Goal: Complete application form: Complete application form

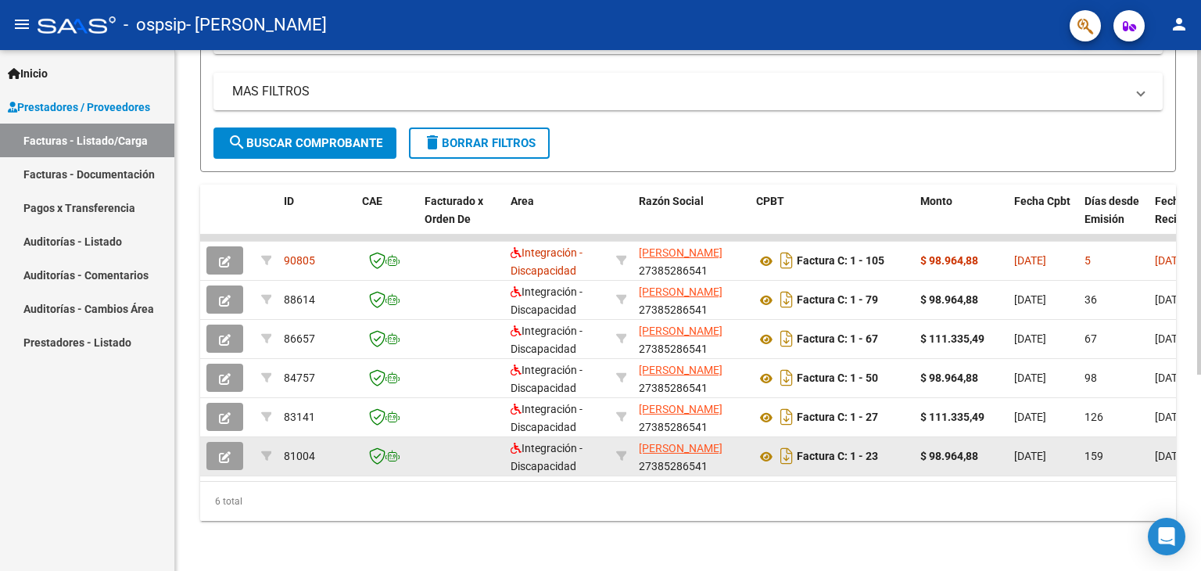
click at [226, 451] on icon "button" at bounding box center [225, 457] width 12 height 12
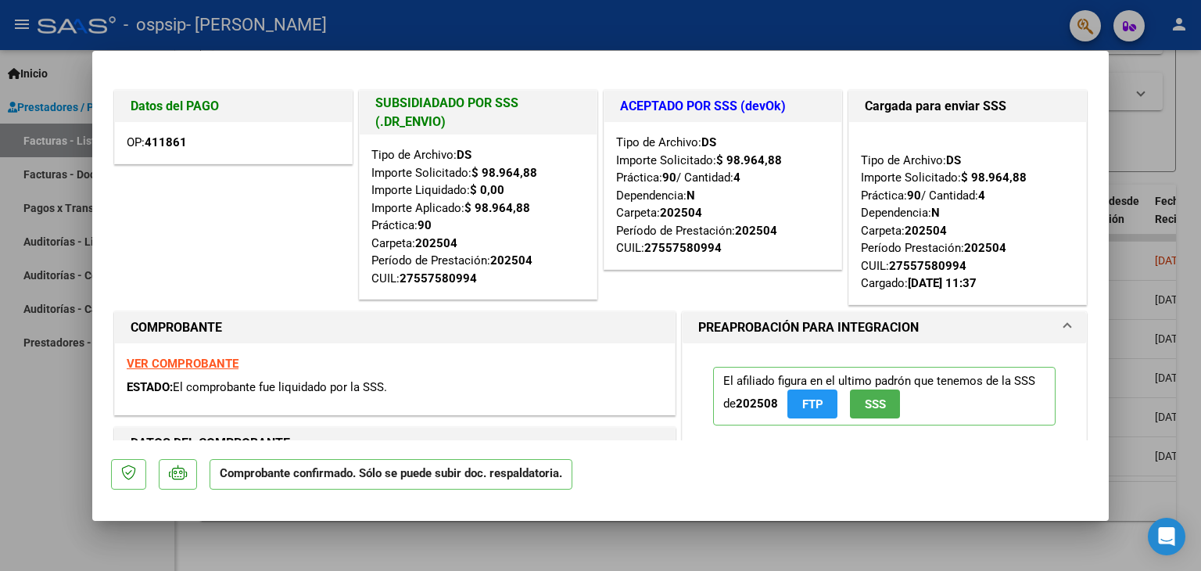
click at [45, 428] on div at bounding box center [600, 285] width 1201 height 571
type input "$ 0,00"
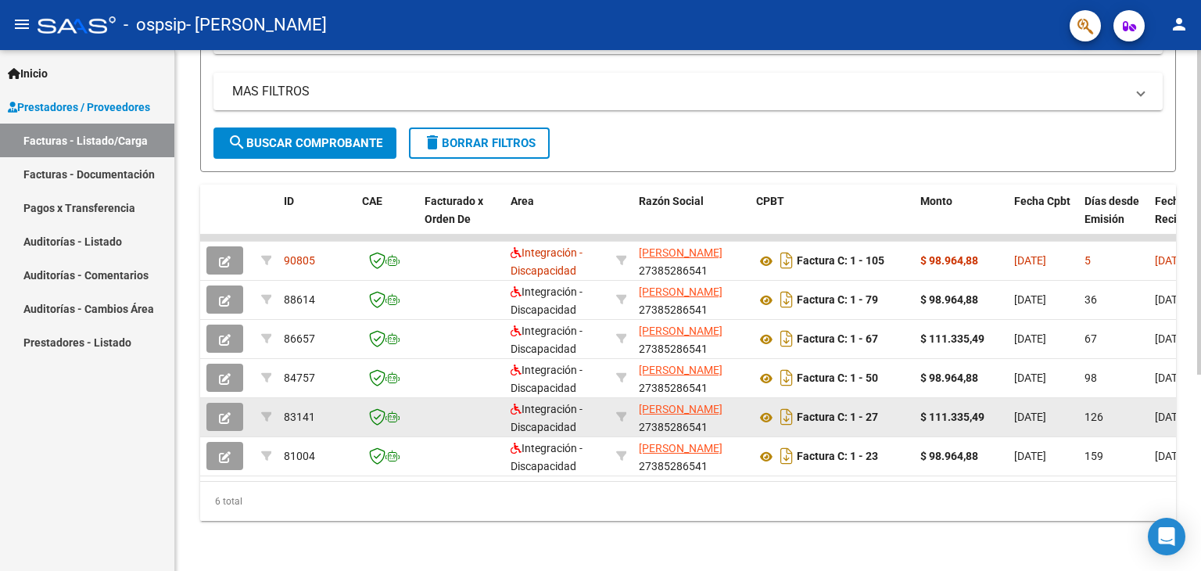
click at [217, 414] on button "button" at bounding box center [224, 417] width 37 height 28
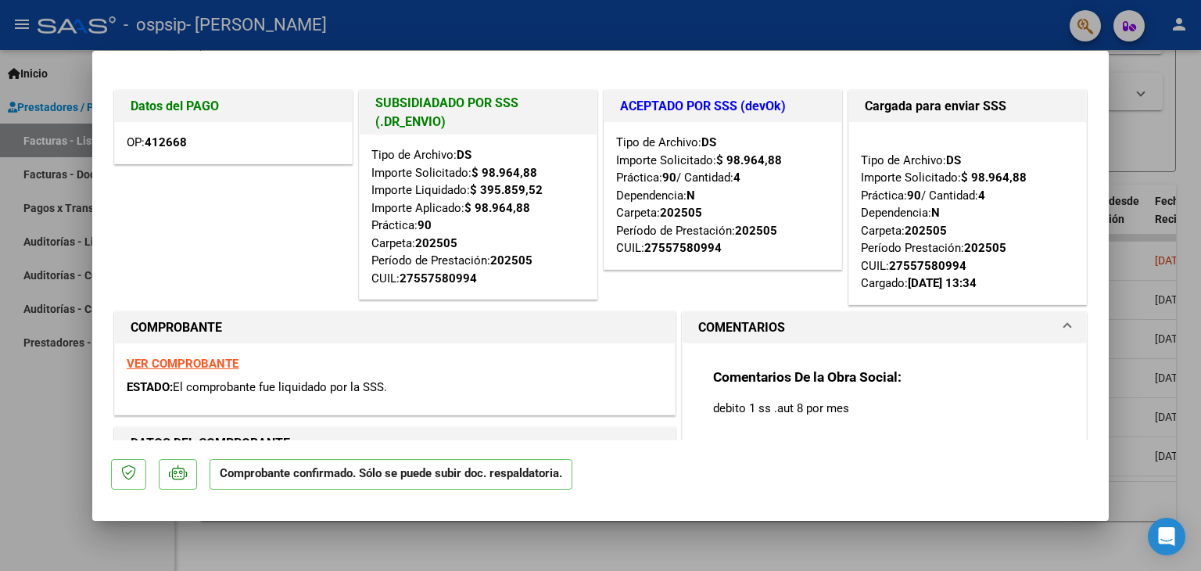
click at [74, 420] on div at bounding box center [600, 285] width 1201 height 571
type input "$ 0,00"
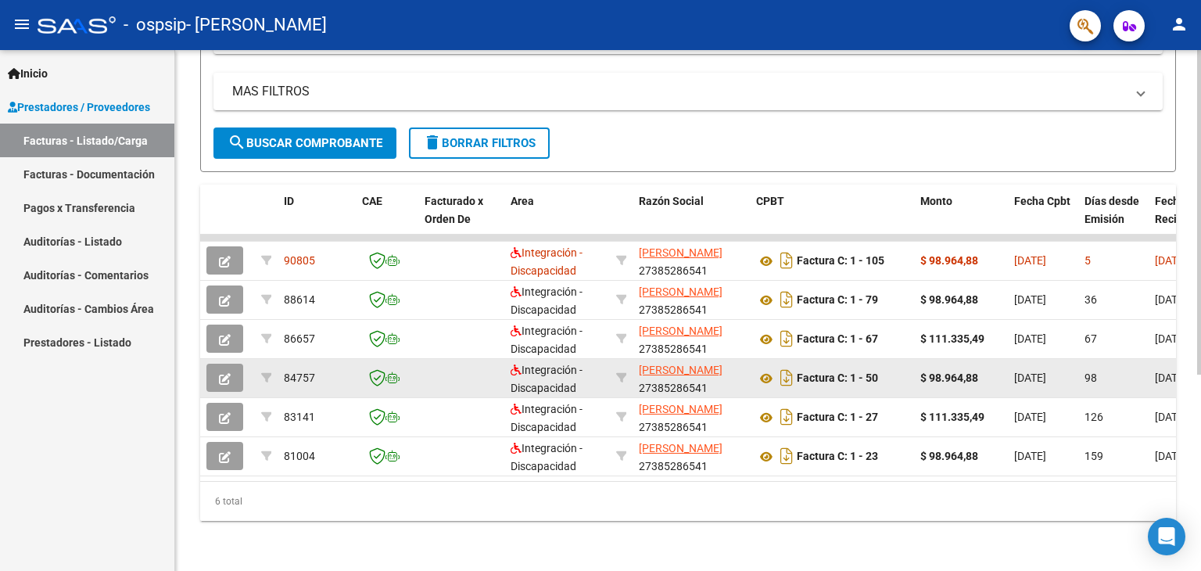
click at [216, 371] on button "button" at bounding box center [224, 377] width 37 height 28
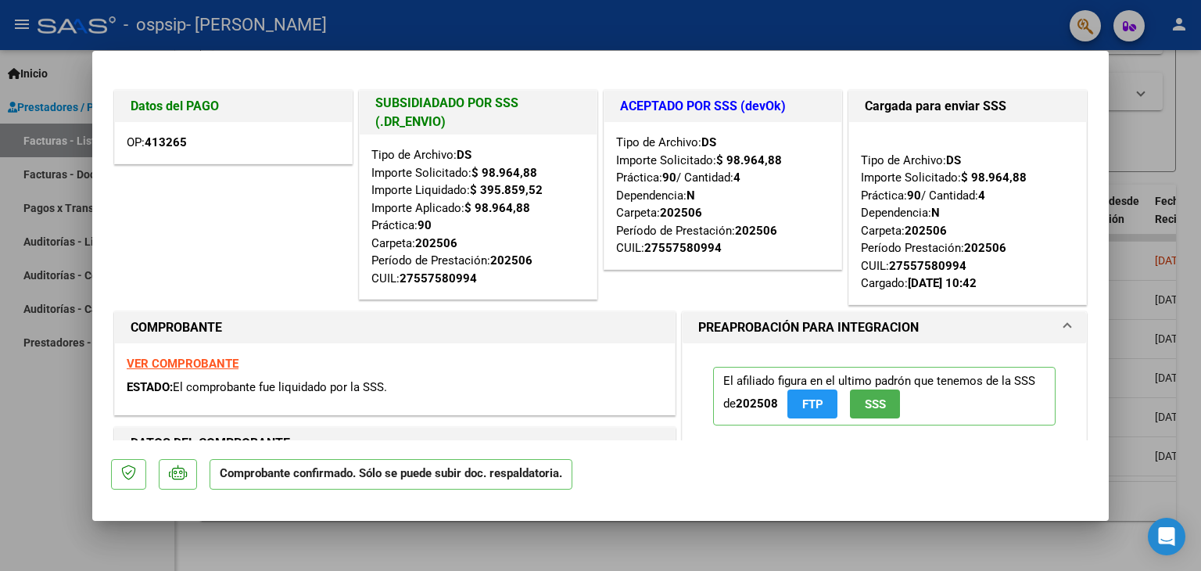
click at [26, 377] on div at bounding box center [600, 285] width 1201 height 571
type input "$ 0,00"
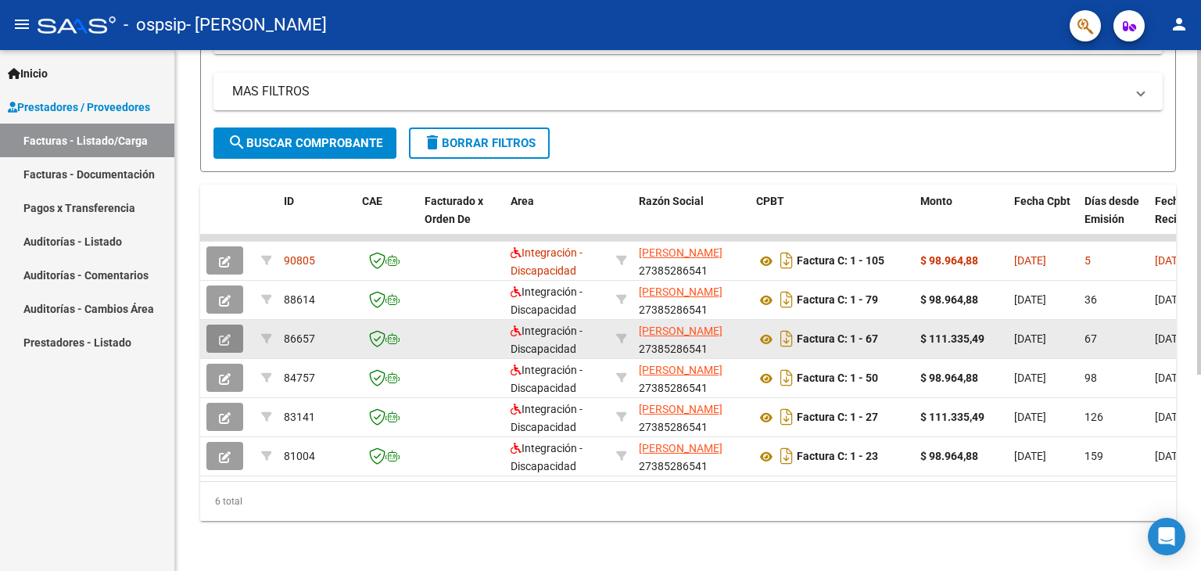
click at [230, 329] on button "button" at bounding box center [224, 338] width 37 height 28
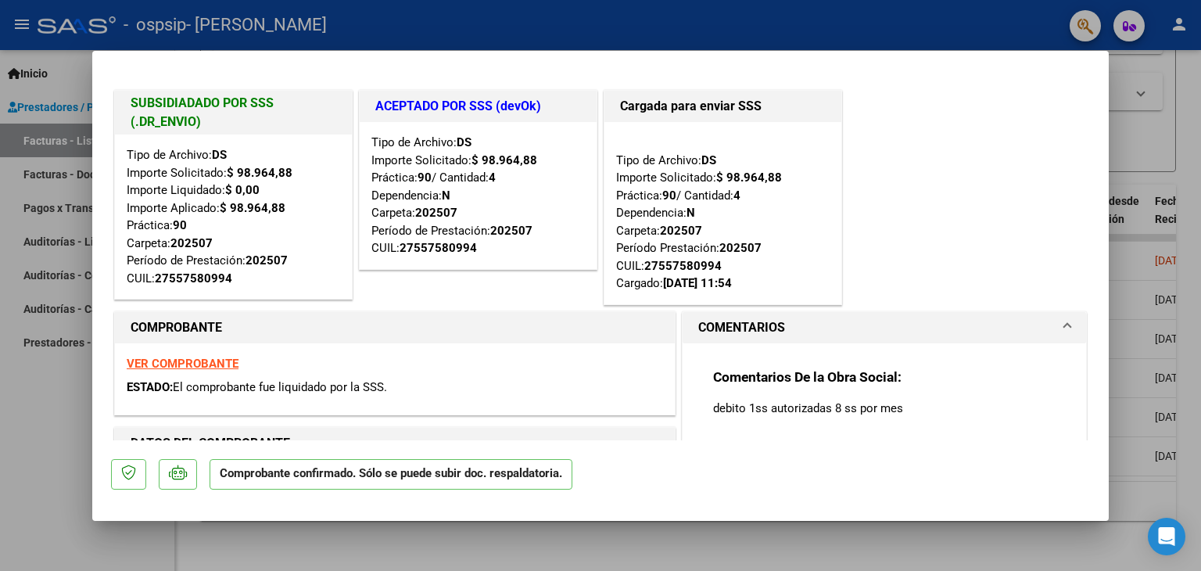
click at [41, 381] on div at bounding box center [600, 285] width 1201 height 571
type input "$ 0,00"
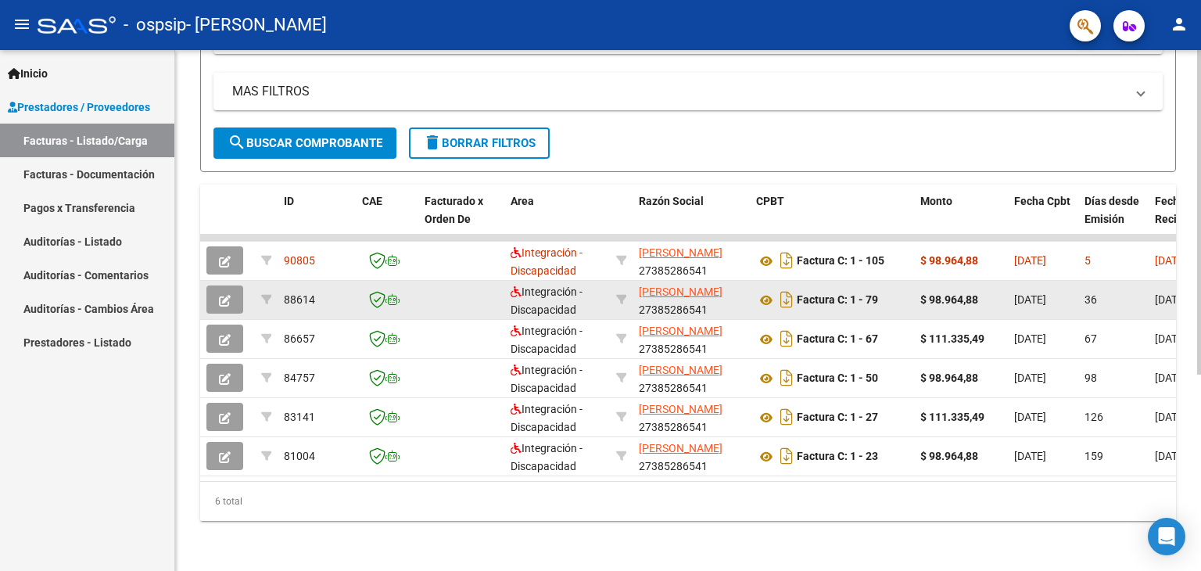
click at [222, 299] on button "button" at bounding box center [224, 299] width 37 height 28
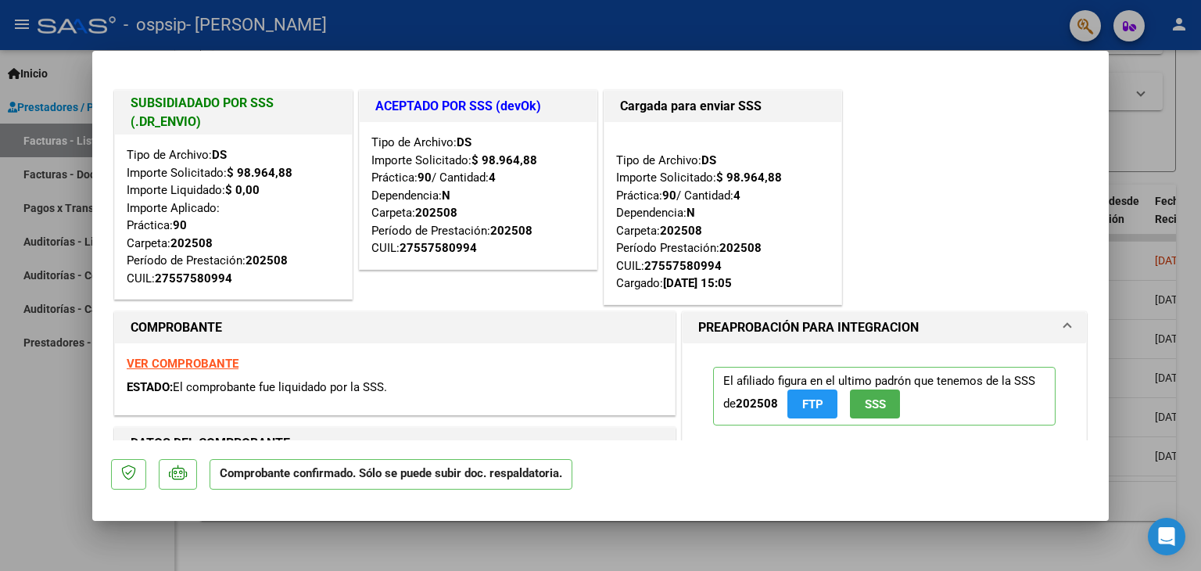
click at [25, 414] on div at bounding box center [600, 285] width 1201 height 571
type input "$ 0,00"
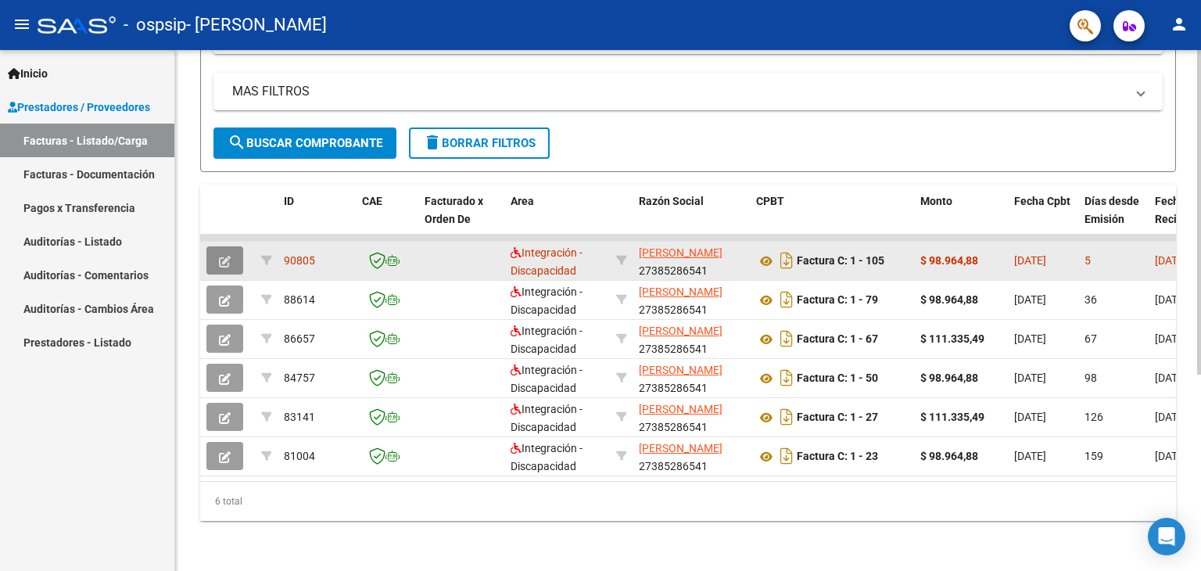
click at [219, 256] on icon "button" at bounding box center [225, 262] width 12 height 12
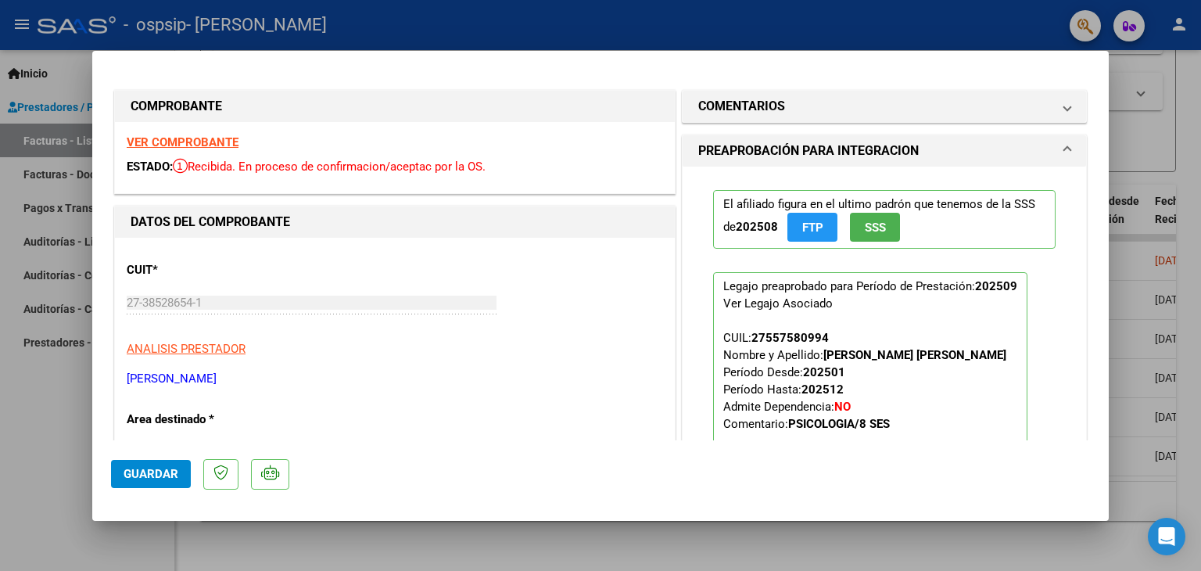
click at [16, 402] on div at bounding box center [600, 285] width 1201 height 571
type input "$ 0,00"
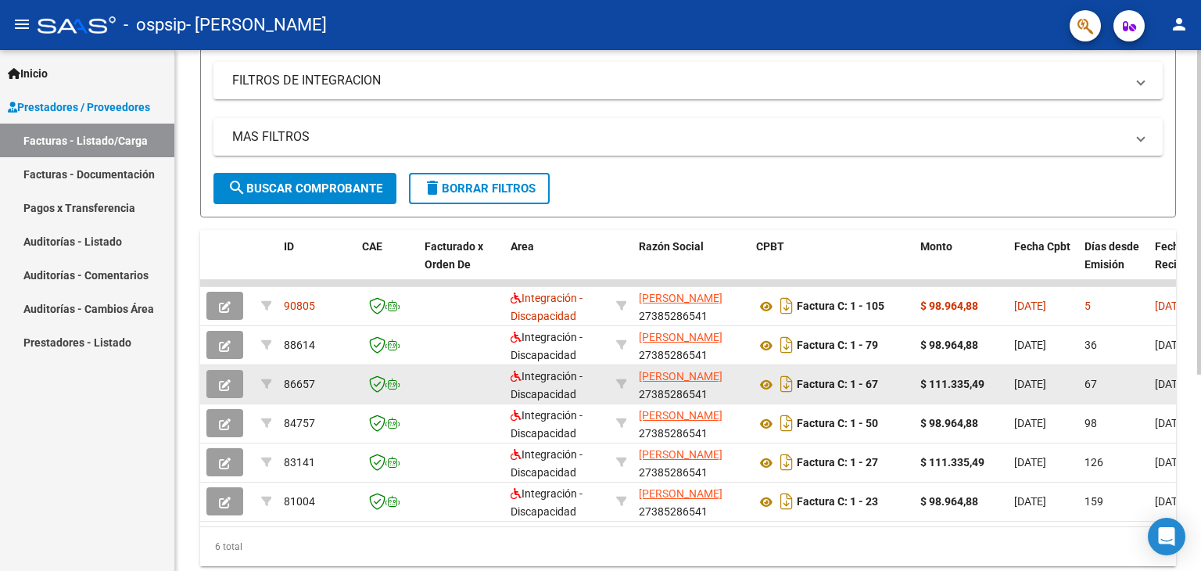
scroll to position [235, 0]
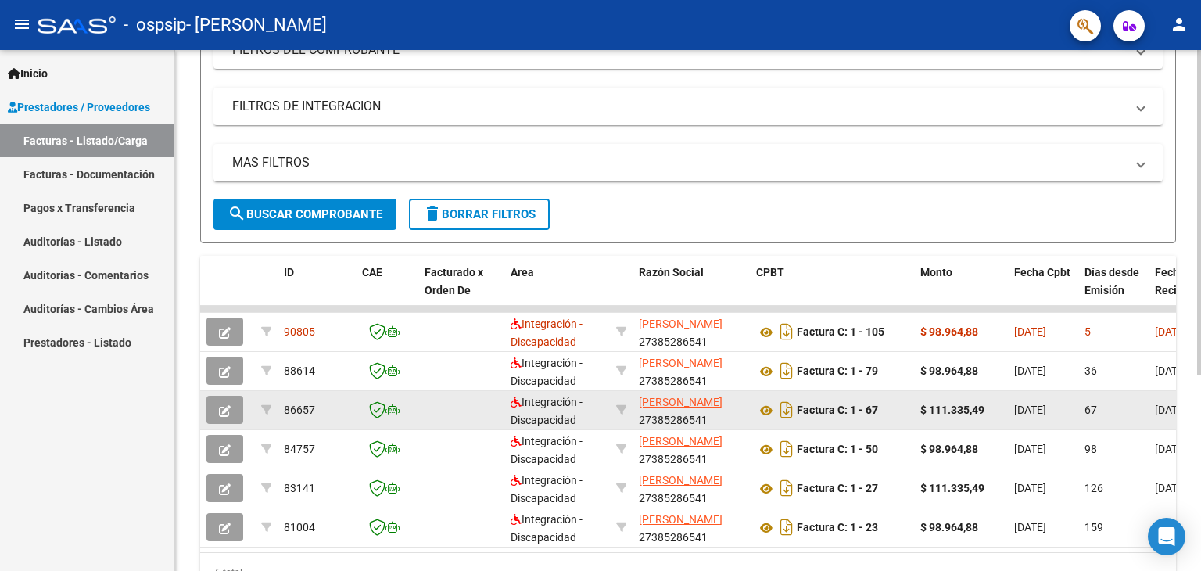
click at [234, 414] on button "button" at bounding box center [224, 410] width 37 height 28
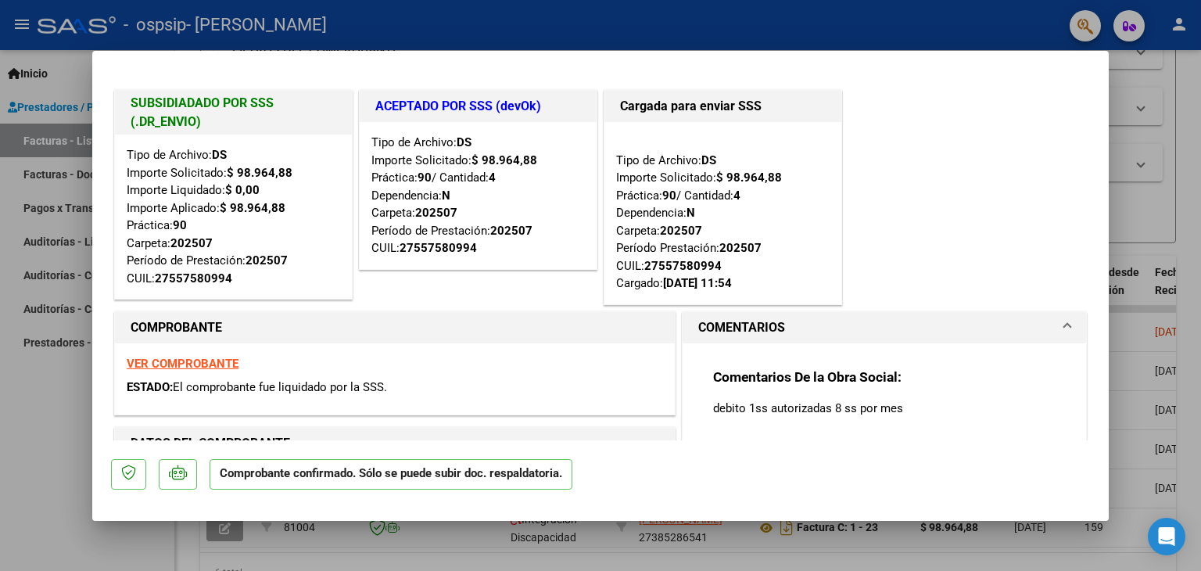
click at [22, 417] on div at bounding box center [600, 285] width 1201 height 571
type input "$ 0,00"
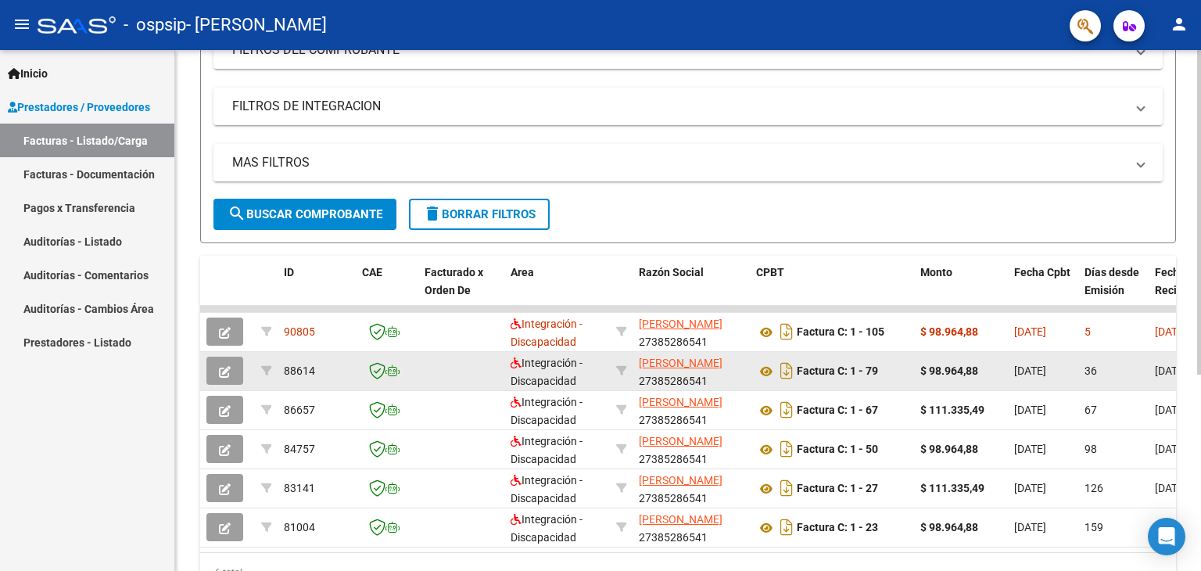
click at [220, 375] on icon "button" at bounding box center [225, 372] width 12 height 12
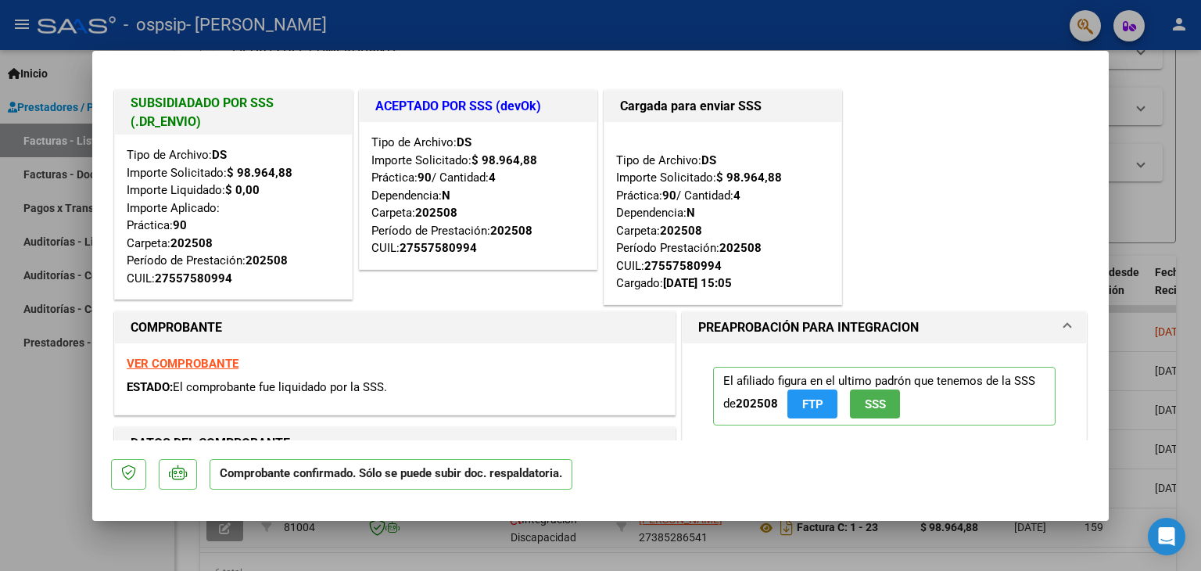
click at [15, 423] on div at bounding box center [600, 285] width 1201 height 571
type input "$ 0,00"
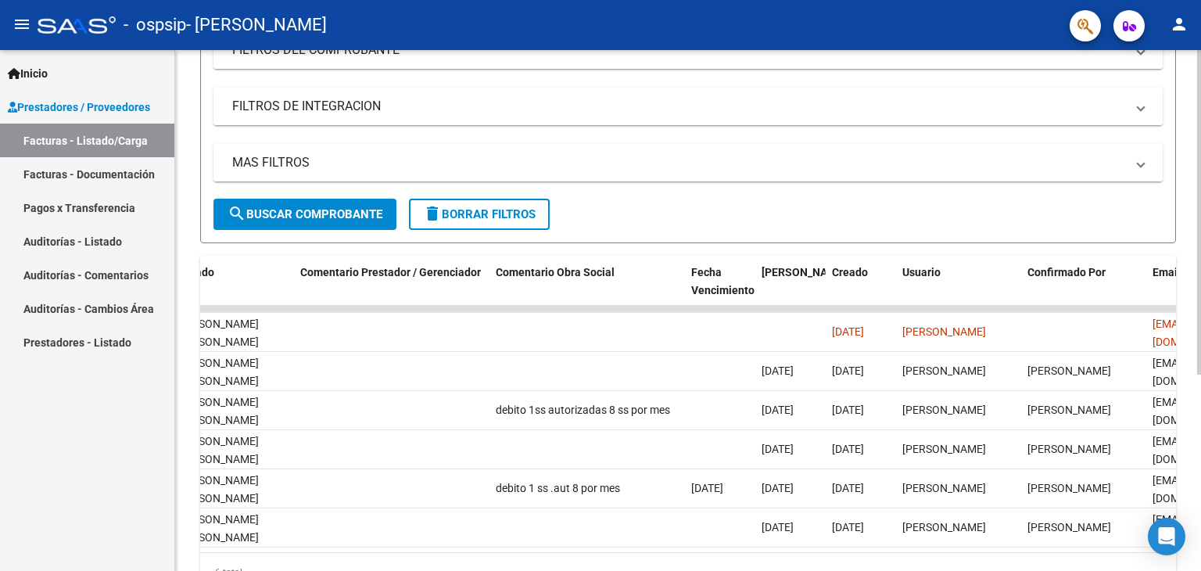
scroll to position [0, 2320]
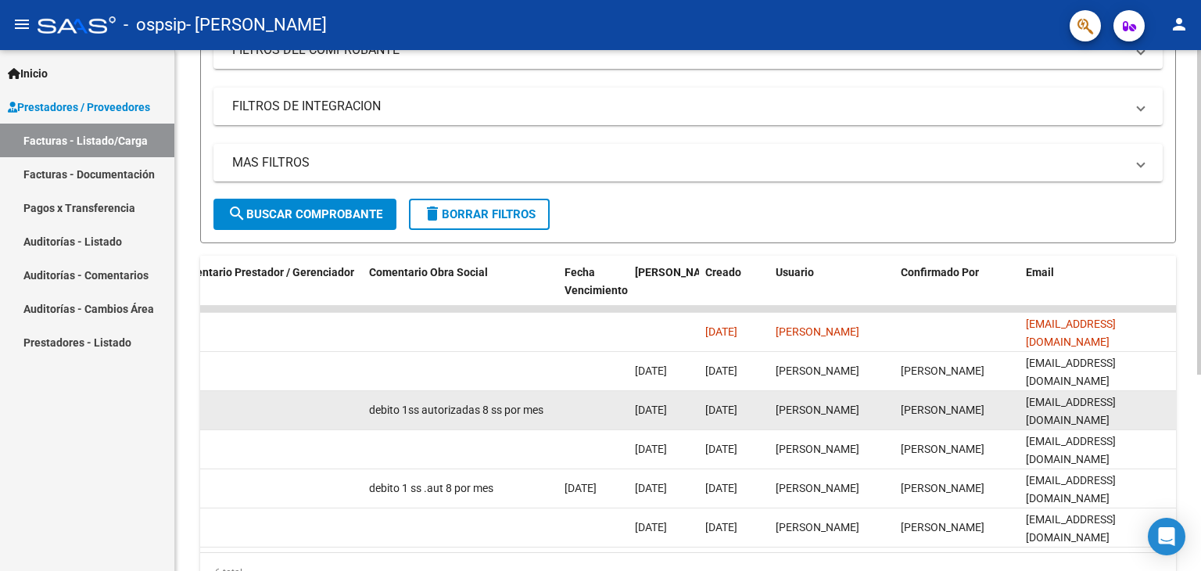
click at [562, 409] on datatable-body-cell at bounding box center [593, 410] width 70 height 38
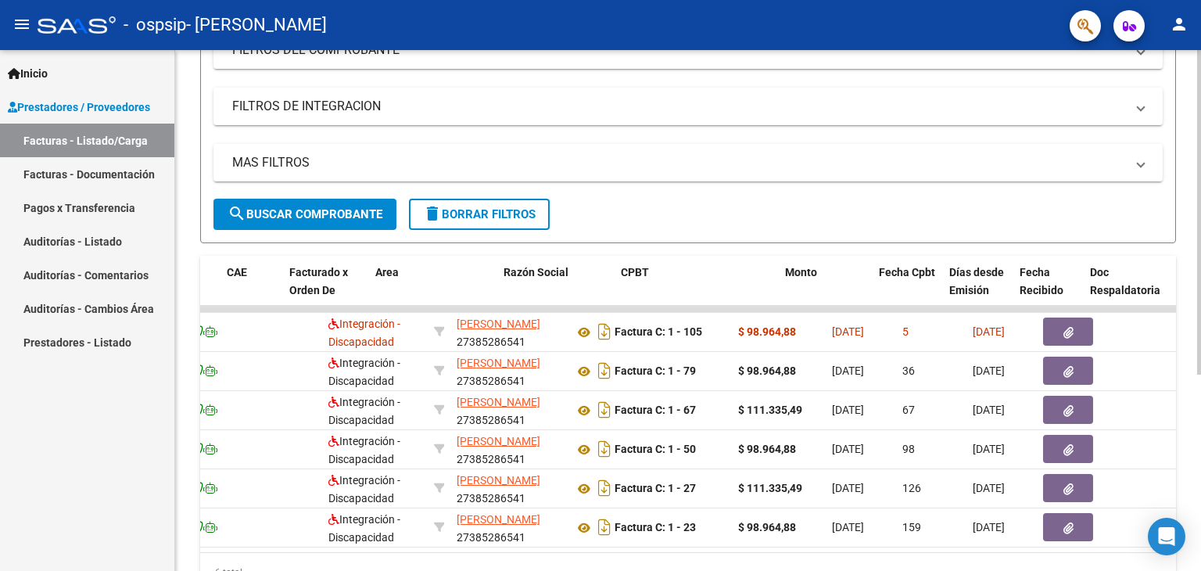
scroll to position [0, 0]
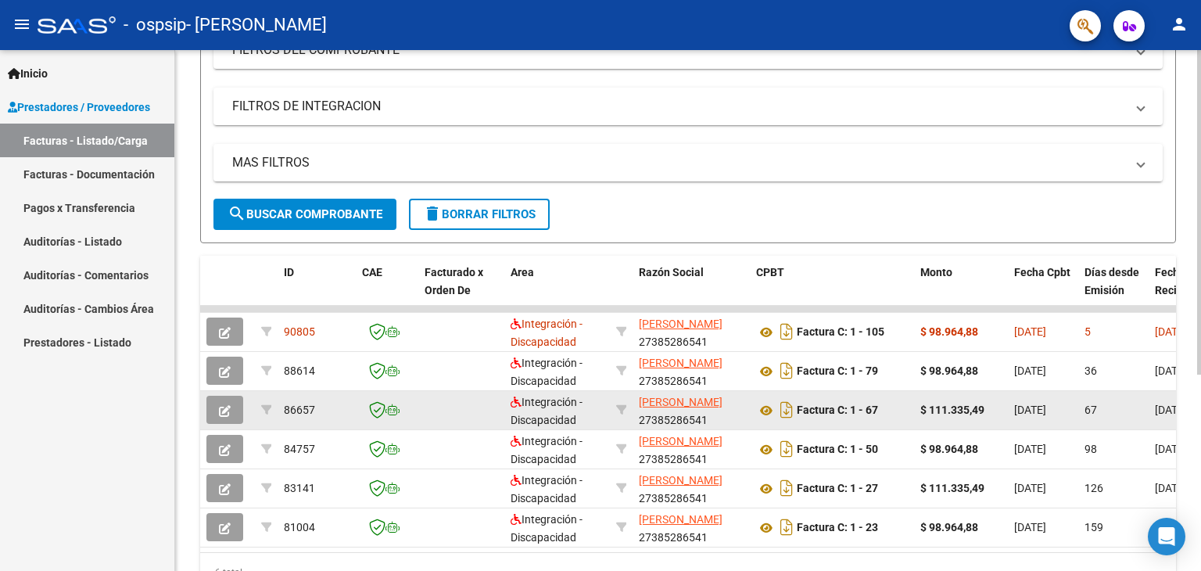
click at [227, 410] on icon "button" at bounding box center [225, 411] width 12 height 12
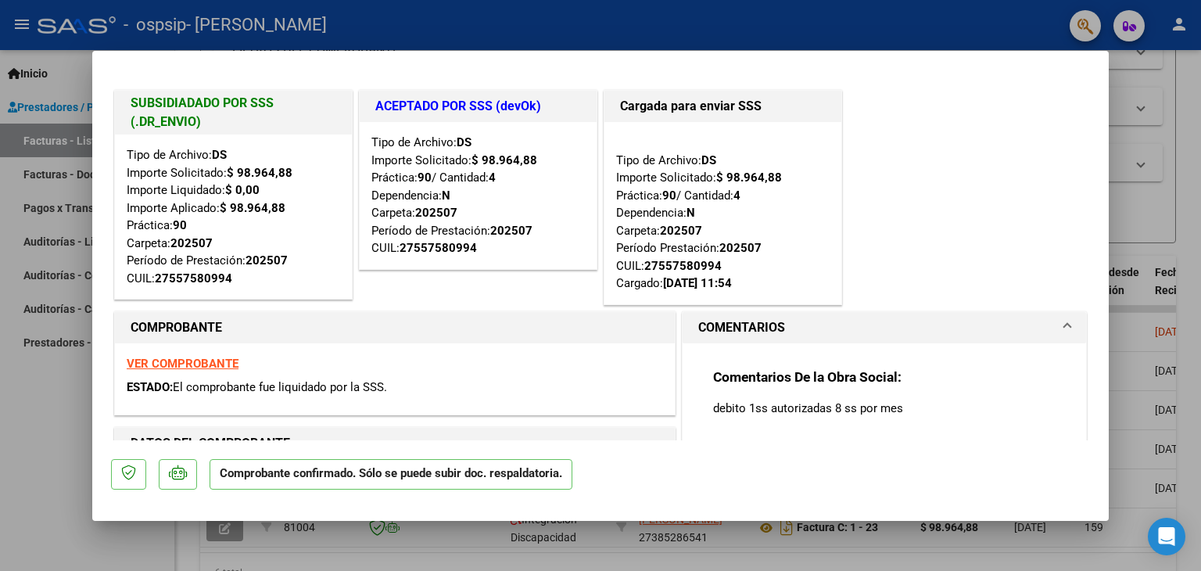
click at [1, 474] on div at bounding box center [600, 285] width 1201 height 571
type input "$ 0,00"
